Goal: Task Accomplishment & Management: Use online tool/utility

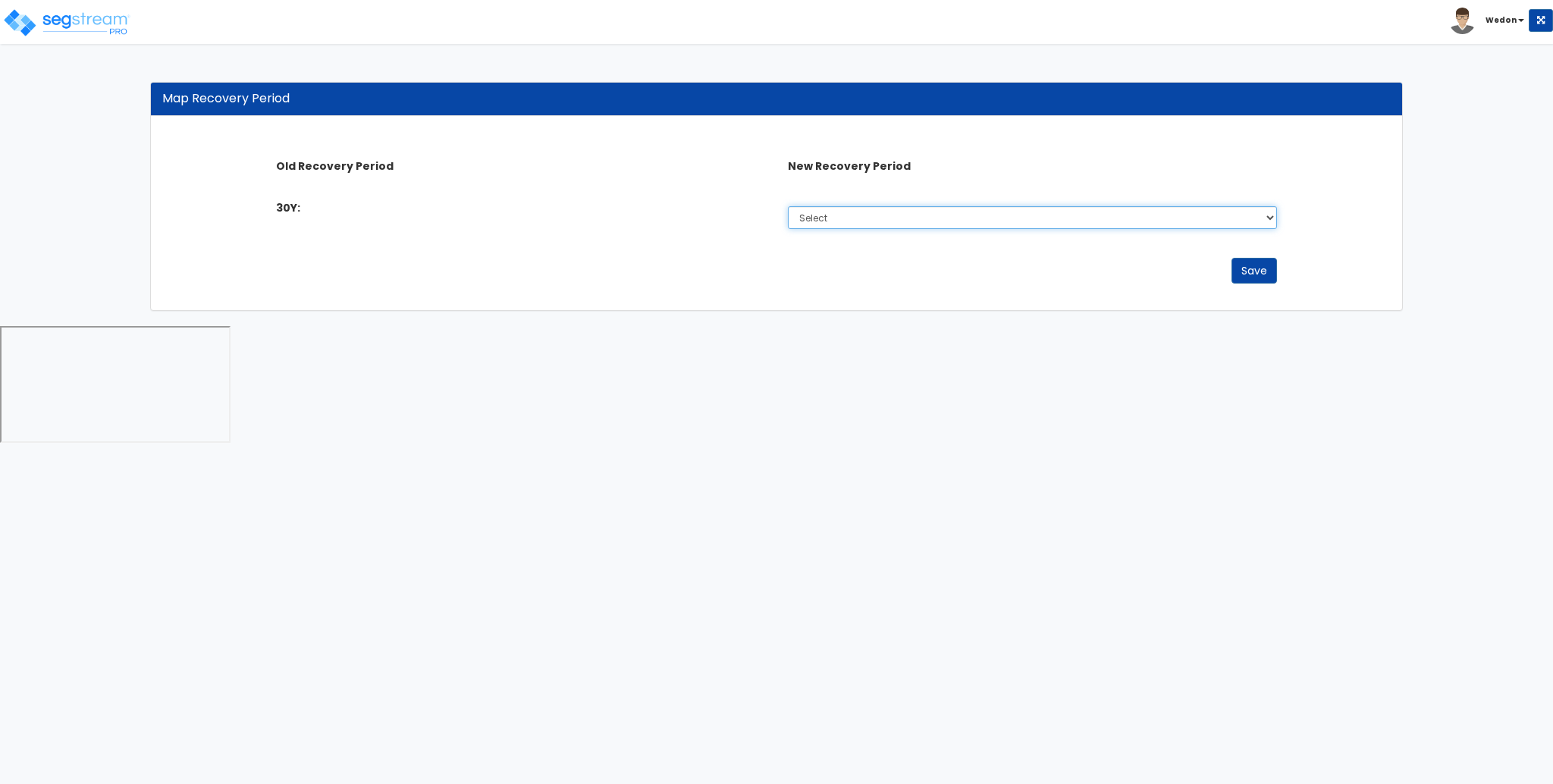
click at [867, 226] on select "Select 5 Years 7 Years 15 Years 27.5 Year" at bounding box center [1032, 217] width 489 height 23
click at [595, 293] on div "Save" at bounding box center [776, 274] width 1024 height 49
click at [911, 223] on select "Select 5 Years 7 Years 15 Years 27.5 Year" at bounding box center [1032, 217] width 489 height 23
drag, startPoint x: 911, startPoint y: 216, endPoint x: 902, endPoint y: 218, distance: 9.2
click at [911, 215] on select "Select 5 Years 7 Years 15 Years 27.5 Year" at bounding box center [1032, 217] width 489 height 23
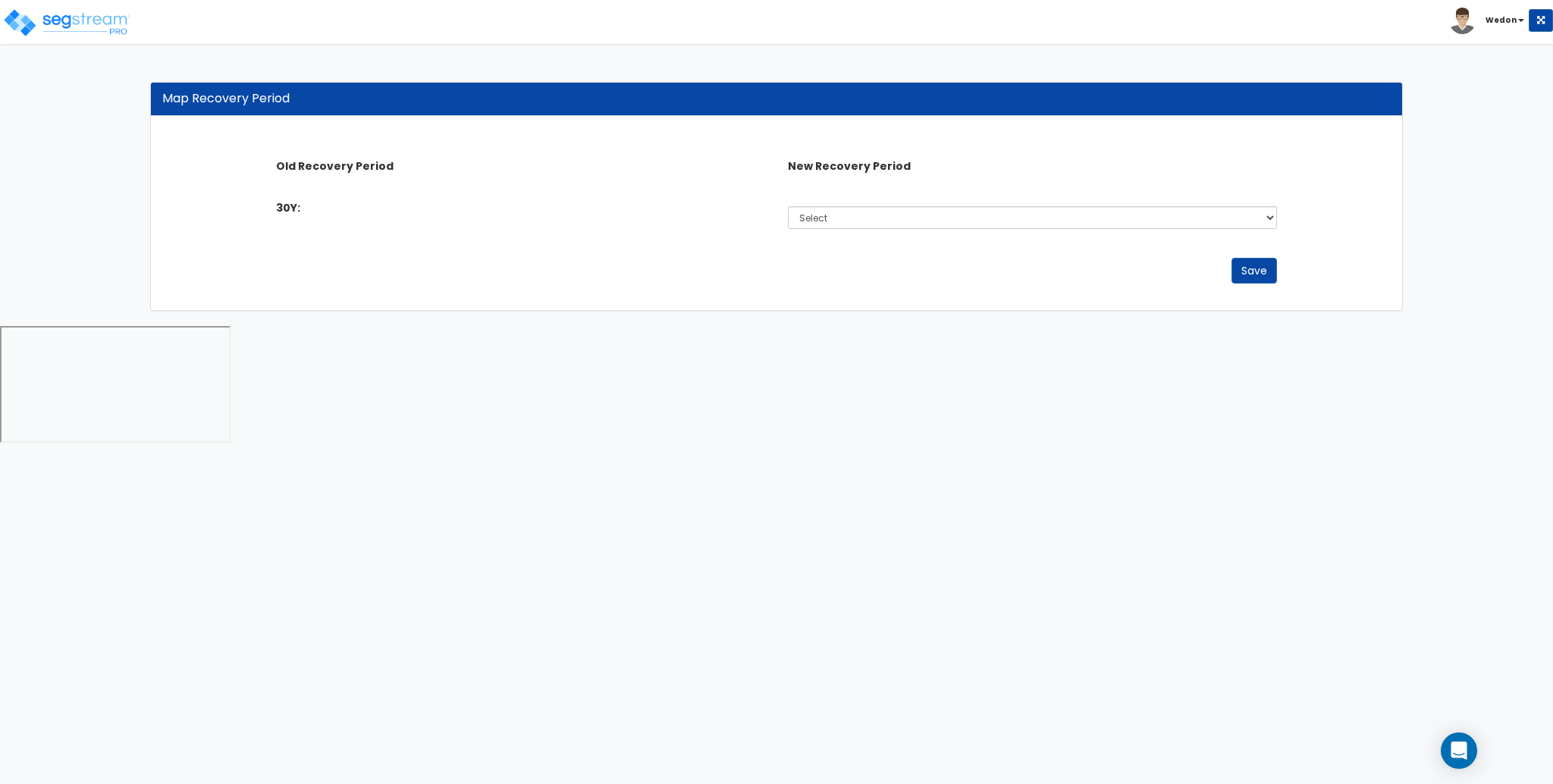
click at [619, 233] on div "30Y: Select 5 Years 7 Years 15 Years 27.5 Year" at bounding box center [776, 213] width 1024 height 43
